Goal: Check status: Check status

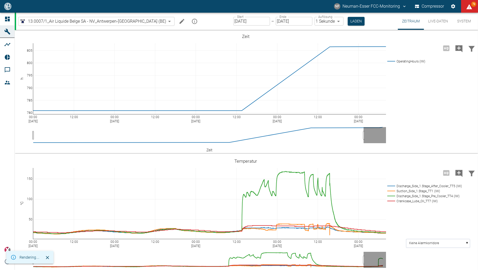
scroll to position [147, 0]
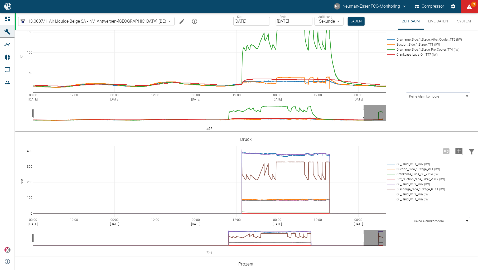
click at [285, 8] on div "NF Neuman-Esser FCC-Monitoring Compressor 74" at bounding box center [239, 6] width 478 height 13
click at [211, 100] on div "00:00 Aug 25, 2025 12:00 00:00 Aug 26, 2025 12:00 00:00 Aug 27, 2025 12:00 00:0…" at bounding box center [246, 70] width 462 height 119
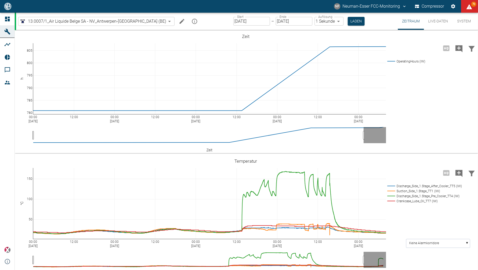
scroll to position [147, 0]
